Goal: Task Accomplishment & Management: Manage account settings

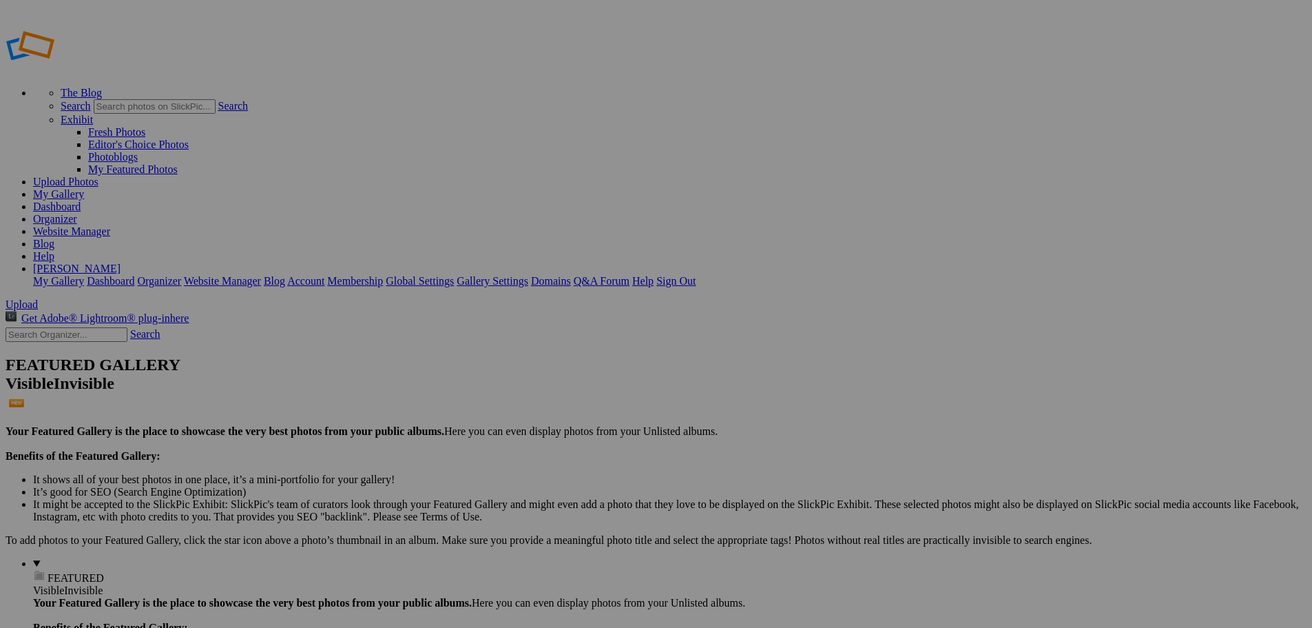
drag, startPoint x: 0, startPoint y: 0, endPoint x: 366, endPoint y: 193, distance: 414.1
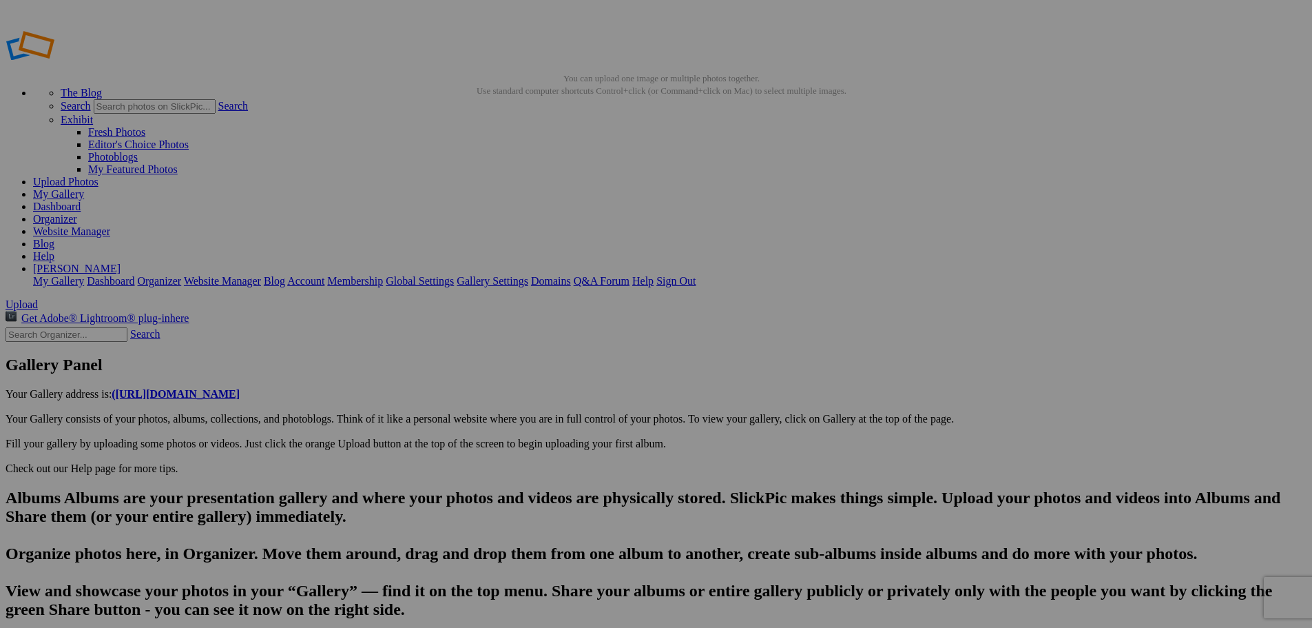
click at [565, 406] on link "Yes" at bounding box center [557, 404] width 16 height 12
type input "20250822-DSC02028"
